Goal: Find specific page/section: Find specific page/section

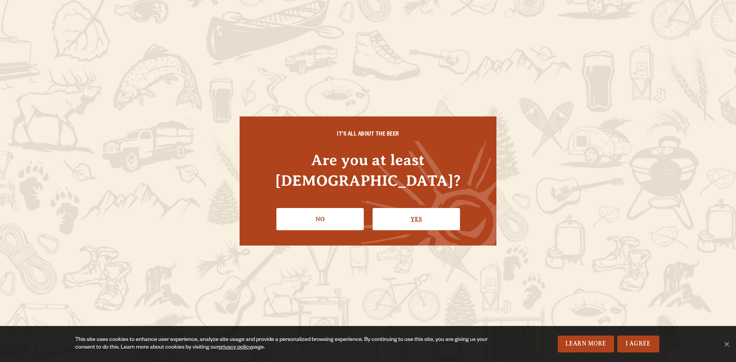
click at [455, 212] on link "Yes" at bounding box center [415, 219] width 87 height 22
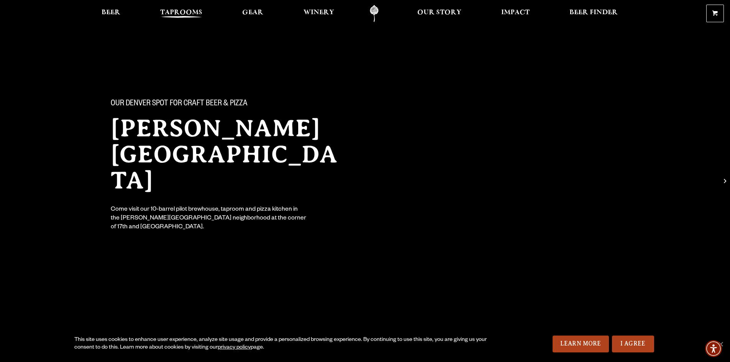
click at [174, 10] on span "Taprooms" at bounding box center [181, 13] width 42 height 6
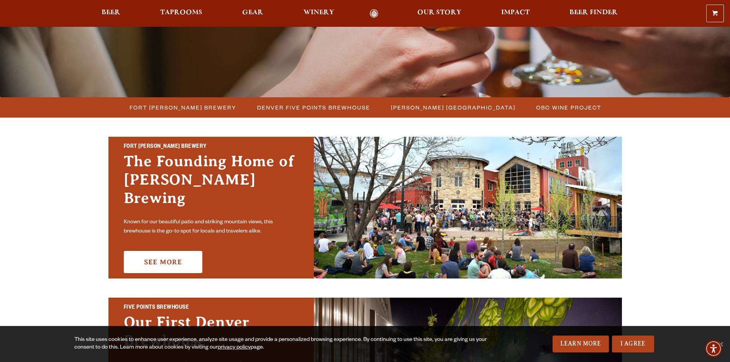
scroll to position [153, 0]
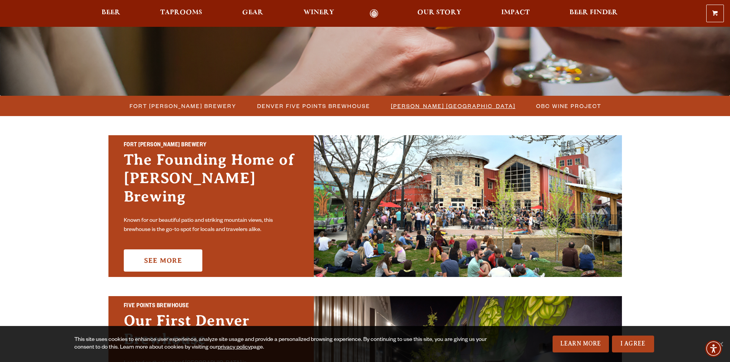
click at [457, 109] on span "[PERSON_NAME] [GEOGRAPHIC_DATA]" at bounding box center [453, 105] width 125 height 11
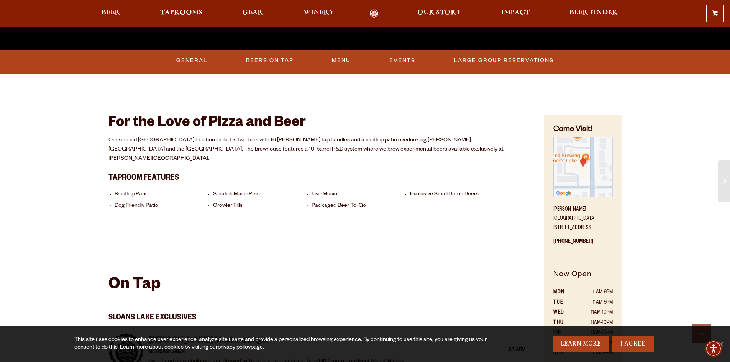
scroll to position [306, 0]
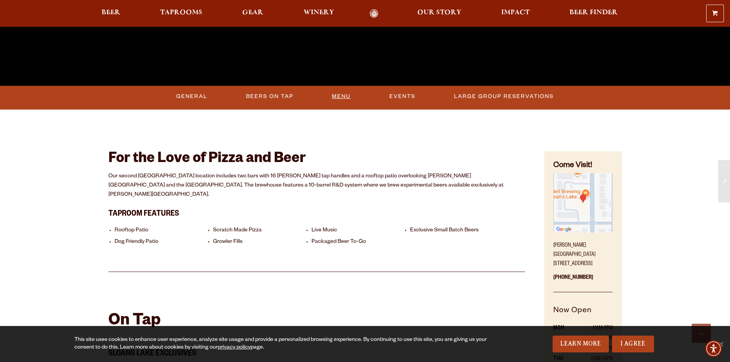
click at [343, 96] on link "Menu" at bounding box center [341, 97] width 25 height 18
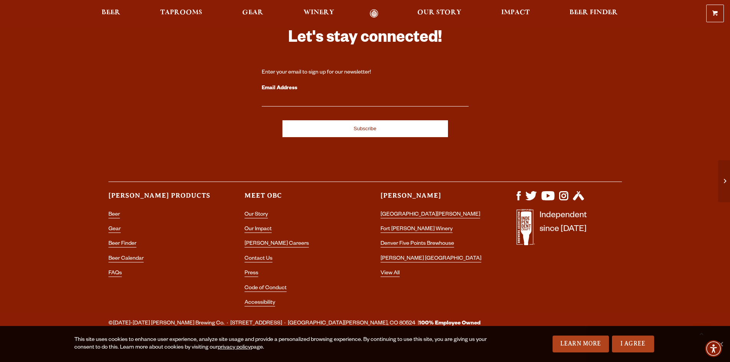
scroll to position [1510, 0]
